Goal: Task Accomplishment & Management: Use online tool/utility

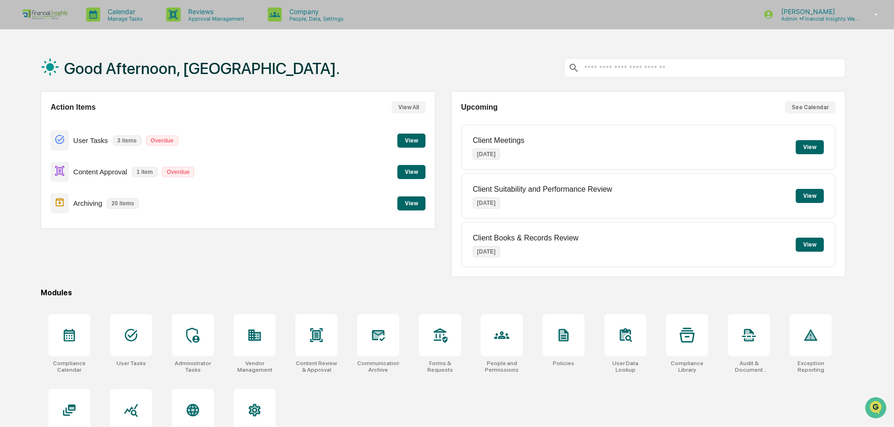
click at [417, 172] on button "View" at bounding box center [412, 172] width 28 height 14
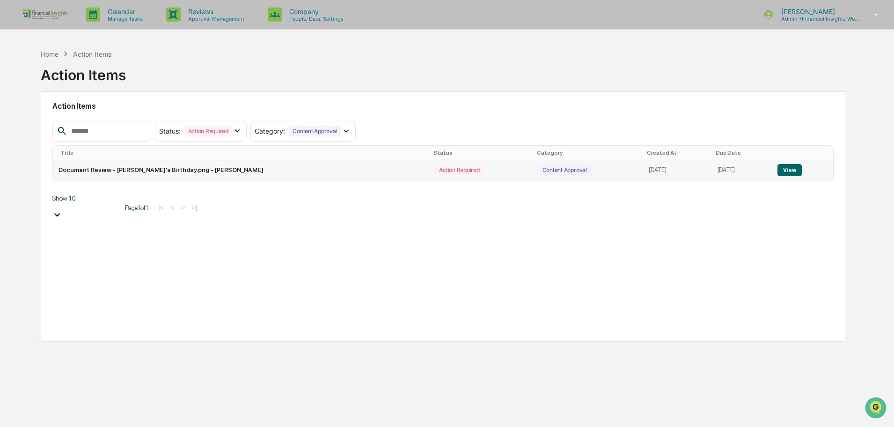
click at [786, 169] on button "View" at bounding box center [790, 170] width 24 height 12
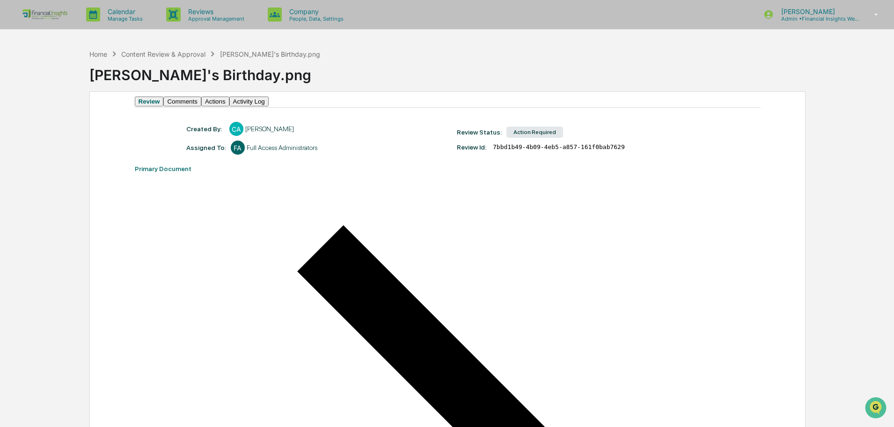
click at [269, 106] on button "Activity Log" at bounding box center [248, 101] width 39 height 10
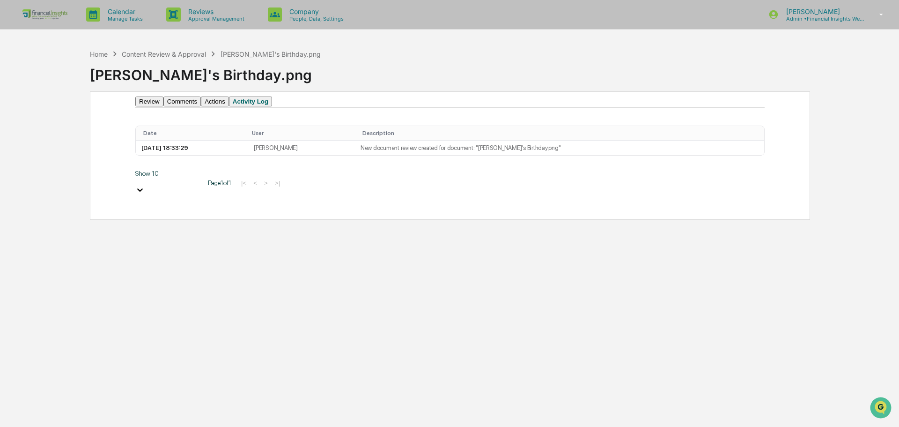
click at [201, 106] on button "Comments" at bounding box center [181, 101] width 37 height 10
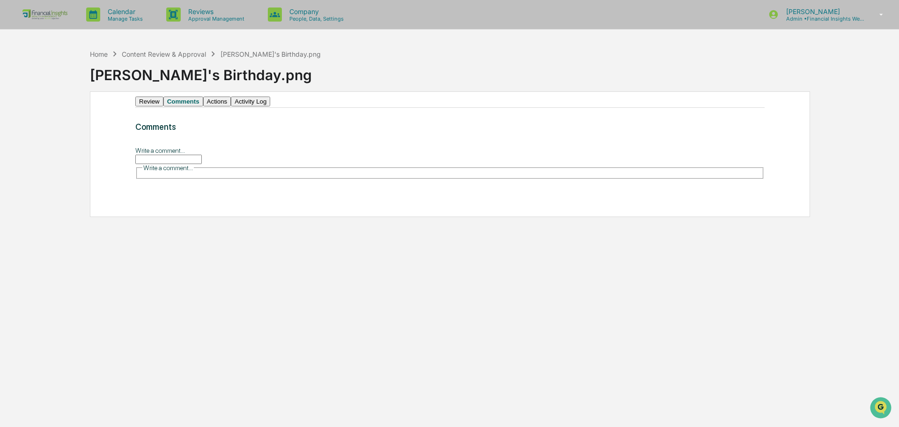
click at [231, 106] on button "Actions" at bounding box center [217, 101] width 28 height 10
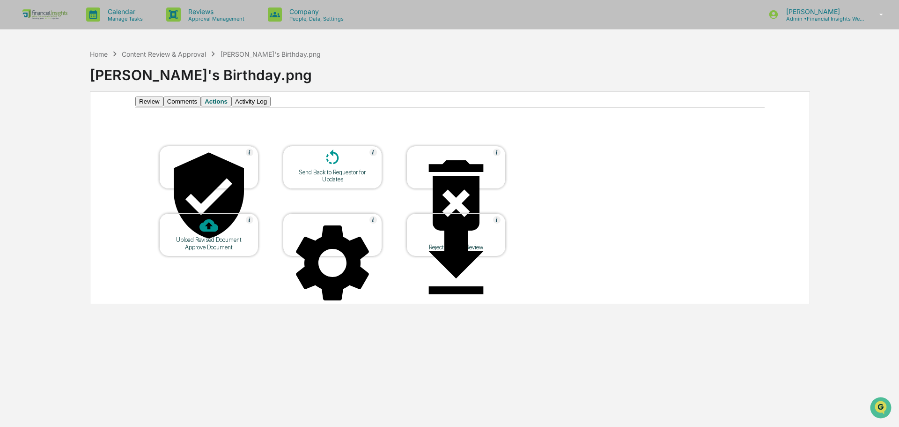
click at [365, 169] on div at bounding box center [333, 158] width 94 height 20
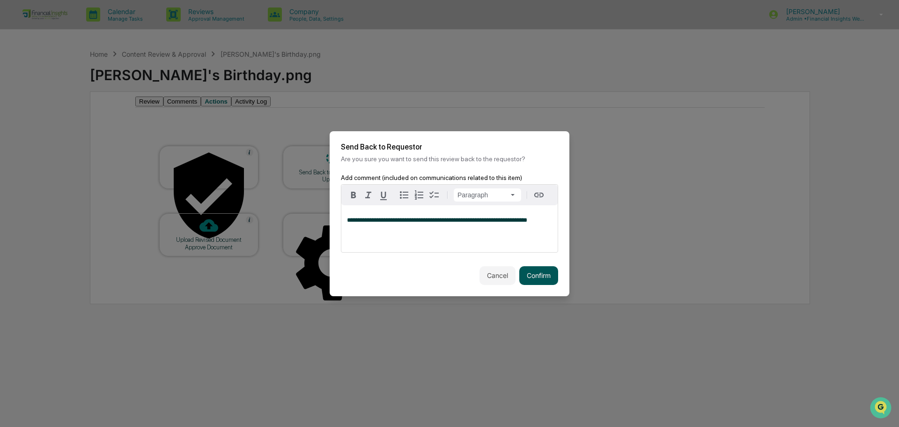
click at [547, 274] on button "Confirm" at bounding box center [538, 275] width 39 height 19
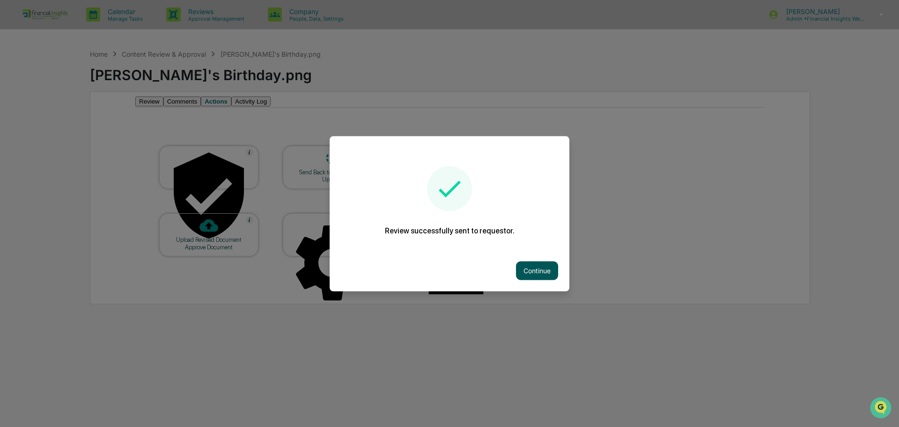
click at [538, 269] on button "Continue" at bounding box center [537, 270] width 42 height 19
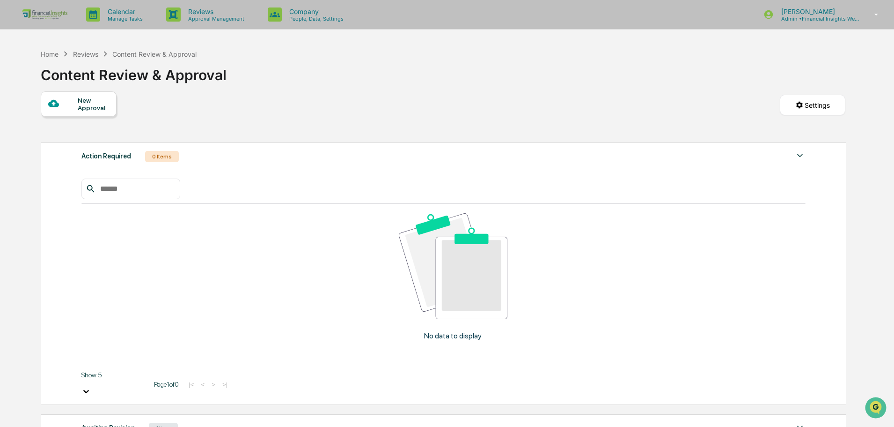
click at [160, 422] on div "1 Item" at bounding box center [163, 427] width 29 height 11
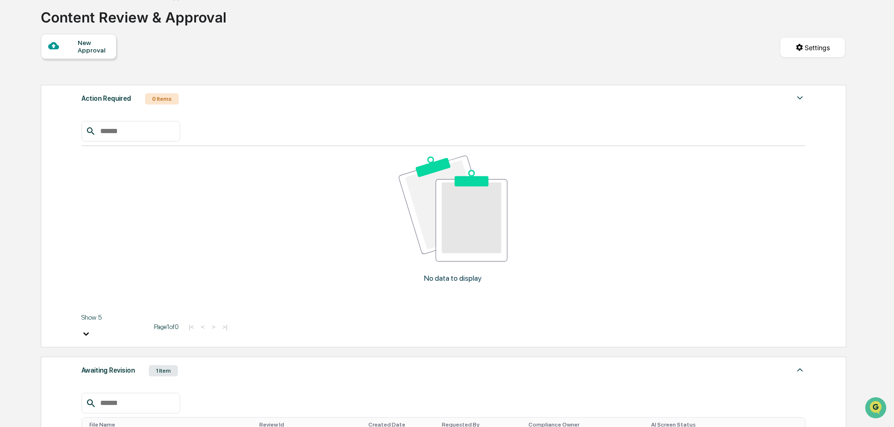
scroll to position [164, 0]
